Goal: Information Seeking & Learning: Learn about a topic

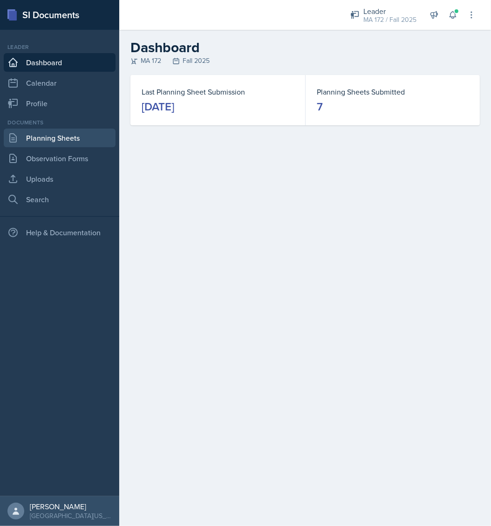
click at [61, 141] on link "Planning Sheets" at bounding box center [60, 137] width 112 height 19
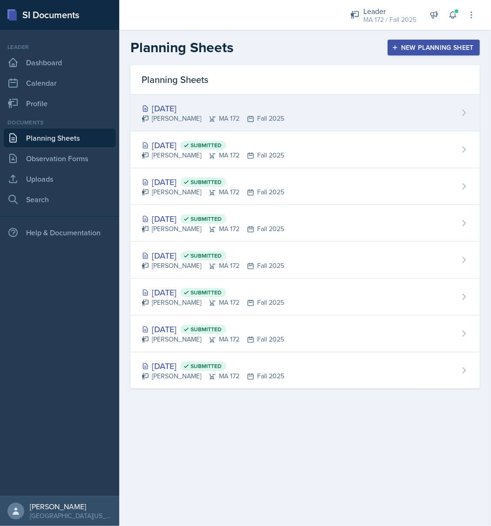
click at [179, 100] on div "[DATE] [PERSON_NAME] MA 172 Fall 2025" at bounding box center [304, 112] width 349 height 37
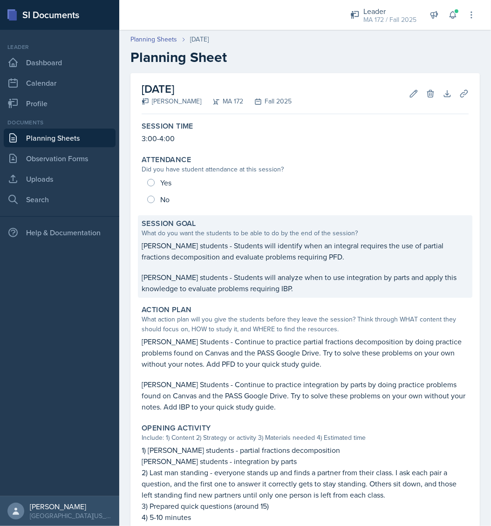
click at [258, 252] on p "[PERSON_NAME] students - Students will identify when an integral requires the u…" at bounding box center [305, 251] width 327 height 22
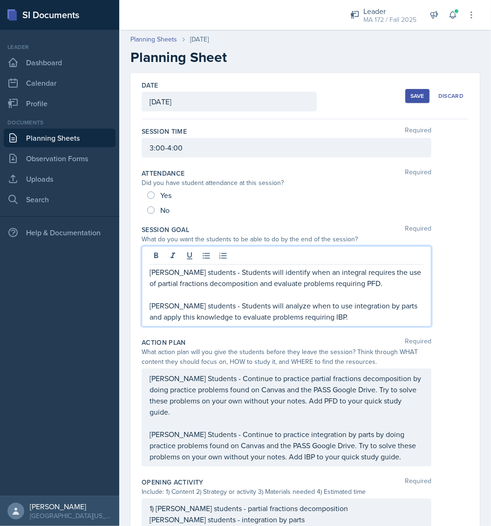
click at [313, 261] on div "[PERSON_NAME] students - Students will identify when an integral requires the u…" at bounding box center [287, 286] width 290 height 81
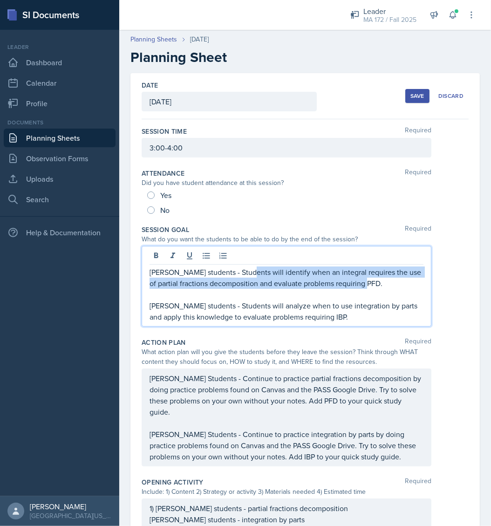
drag, startPoint x: 247, startPoint y: 271, endPoint x: 384, endPoint y: 280, distance: 137.1
click at [384, 280] on p "[PERSON_NAME] students - Students will identify when an integral requires the u…" at bounding box center [286, 277] width 274 height 22
copy p "will identify when an integral requires the use of partial fractions decomposit…"
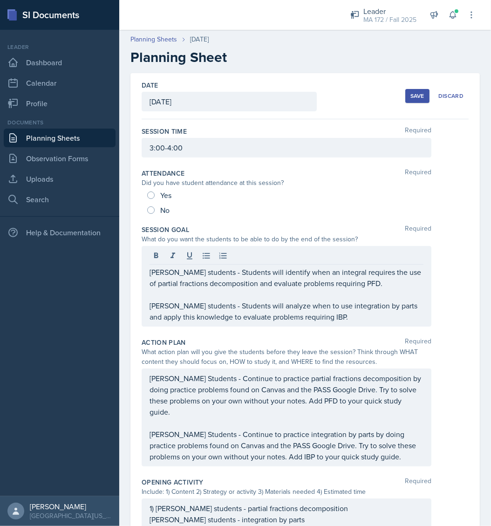
click at [441, 266] on div "[PERSON_NAME] students - Students will identify when an integral requires the u…" at bounding box center [305, 286] width 327 height 81
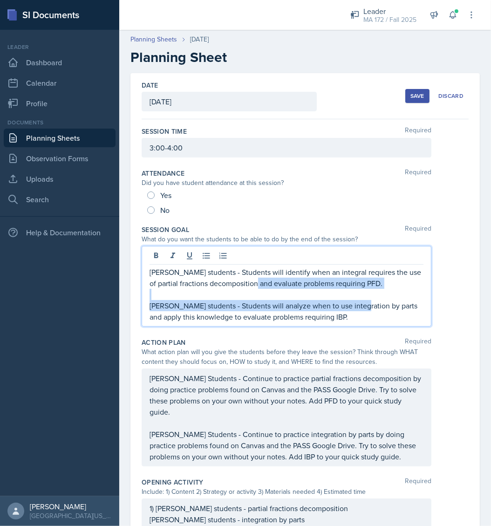
drag, startPoint x: 262, startPoint y: 287, endPoint x: 357, endPoint y: 308, distance: 96.7
click at [357, 308] on p "[PERSON_NAME] students - Students will analyze when to use integration by parts…" at bounding box center [286, 311] width 274 height 22
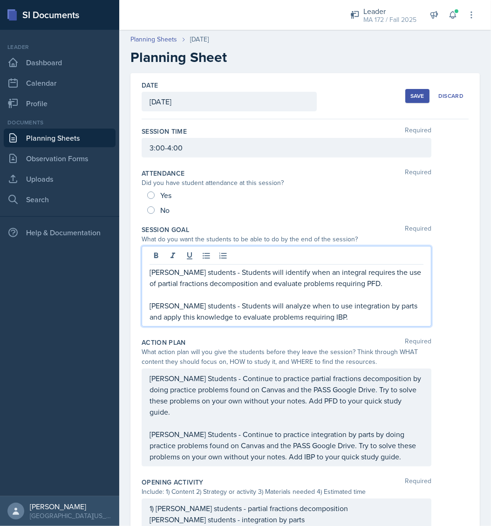
click at [281, 319] on p "[PERSON_NAME] students - Students will analyze when to use integration by parts…" at bounding box center [286, 311] width 274 height 22
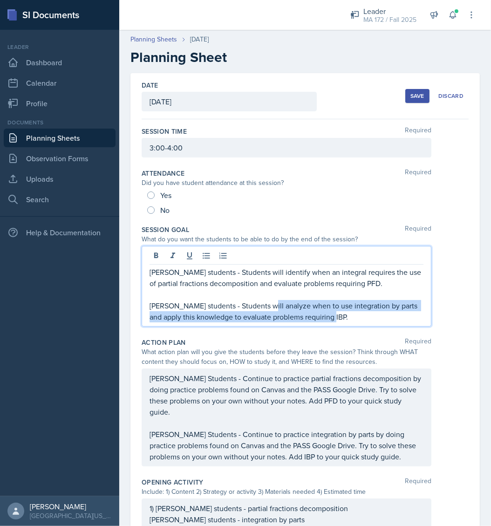
drag, startPoint x: 261, startPoint y: 307, endPoint x: 338, endPoint y: 332, distance: 81.6
click at [338, 332] on div "Session Goal Required What do you want the students to be able to do by the end…" at bounding box center [305, 277] width 327 height 113
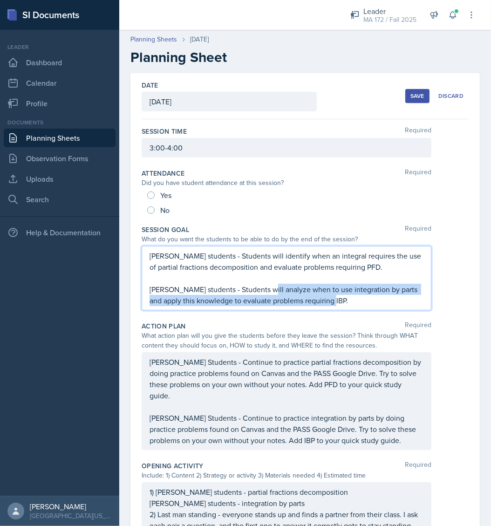
copy p "analyze when to use integration by parts and apply this knowledge to evaluate p…"
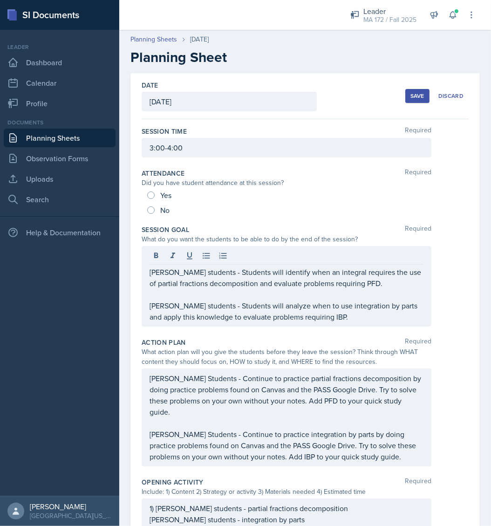
click at [448, 253] on div "[PERSON_NAME] students - Students will identify when an integral requires the u…" at bounding box center [305, 286] width 327 height 81
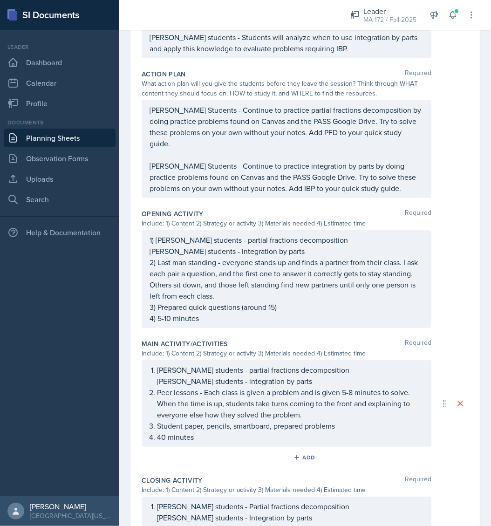
scroll to position [268, 0]
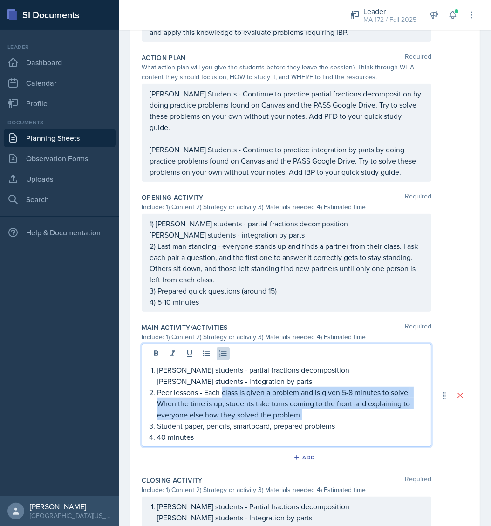
drag, startPoint x: 221, startPoint y: 391, endPoint x: 308, endPoint y: 411, distance: 88.7
click at [308, 411] on p "Peer lessons - Each class is given a problem and is given 5-8 minutes to solve.…" at bounding box center [290, 403] width 266 height 34
copy p "class is given a problem and is given 5-8 minutes to solve. When the time is up…"
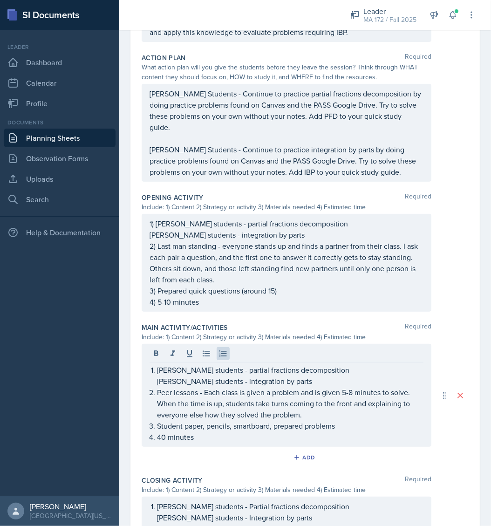
click at [447, 218] on div "1) [PERSON_NAME] students - partial fractions decomposition [PERSON_NAME] stude…" at bounding box center [305, 263] width 327 height 98
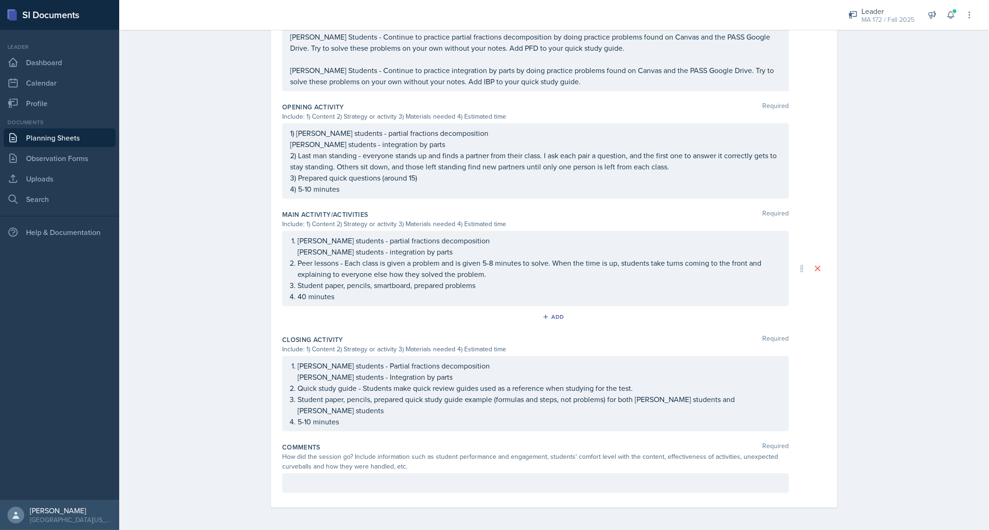
scroll to position [280, 0]
